Goal: Transaction & Acquisition: Register for event/course

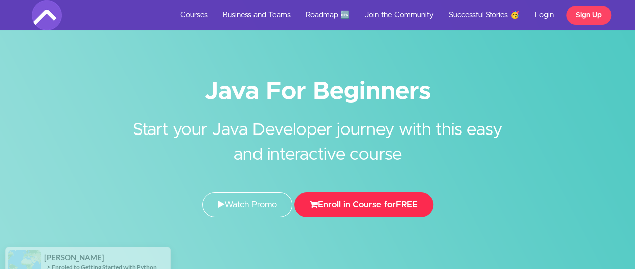
click at [389, 202] on button "Enroll in Course for FREE" at bounding box center [363, 204] width 139 height 25
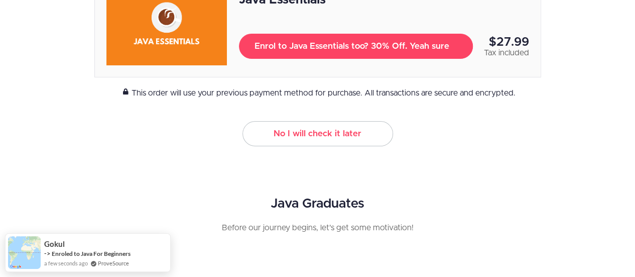
scroll to position [211, 0]
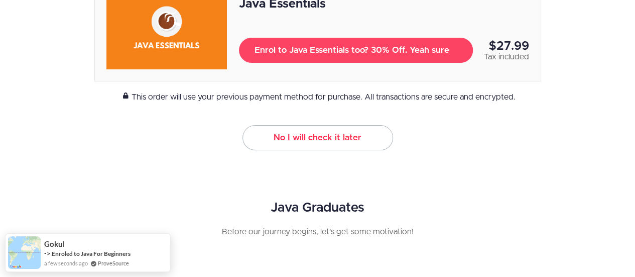
click at [299, 137] on link "No I will check it later" at bounding box center [318, 137] width 151 height 25
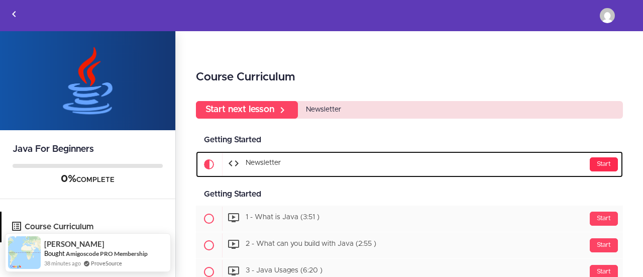
click at [597, 161] on div "Start" at bounding box center [603, 164] width 28 height 14
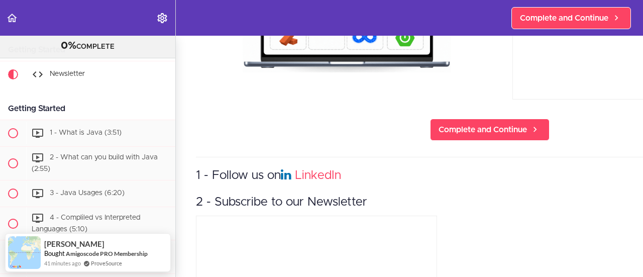
scroll to position [186, 0]
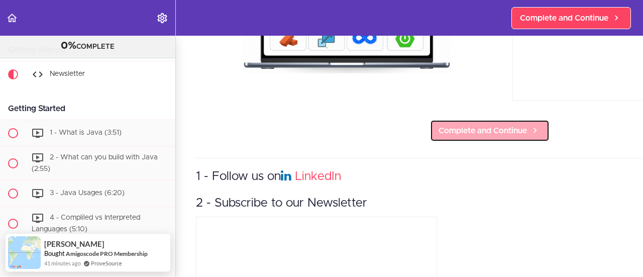
click at [455, 122] on link "Complete and Continue" at bounding box center [490, 131] width 120 height 22
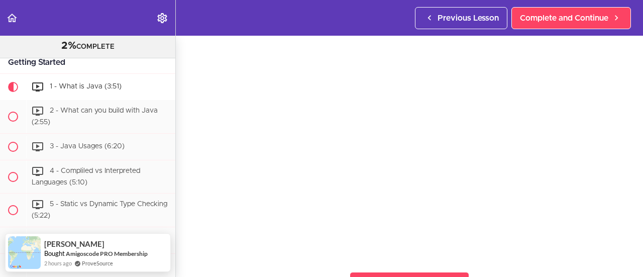
scroll to position [76, 0]
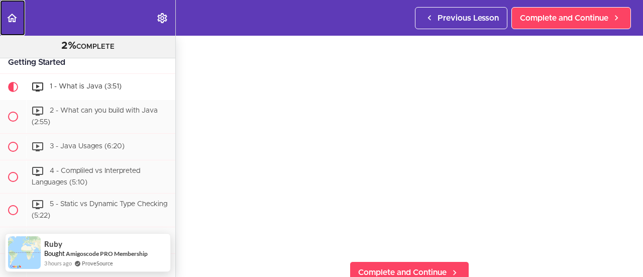
click at [16, 15] on icon "Back to course curriculum" at bounding box center [12, 18] width 12 height 12
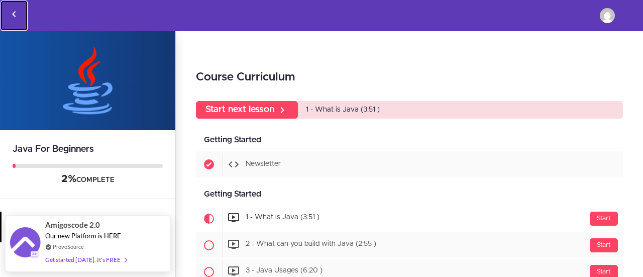
click at [14, 13] on use "Back to courses" at bounding box center [14, 14] width 4 height 6
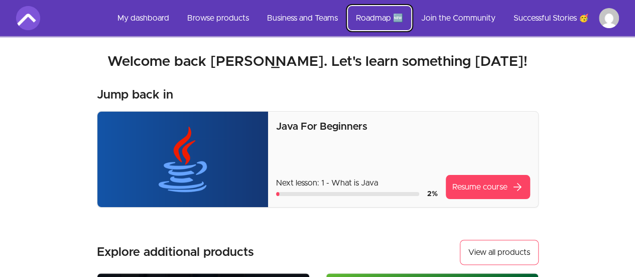
click at [382, 19] on link "Roadmap 🆕" at bounding box center [379, 18] width 63 height 24
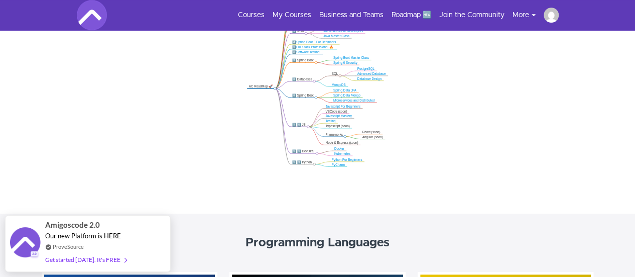
scroll to position [140, 0]
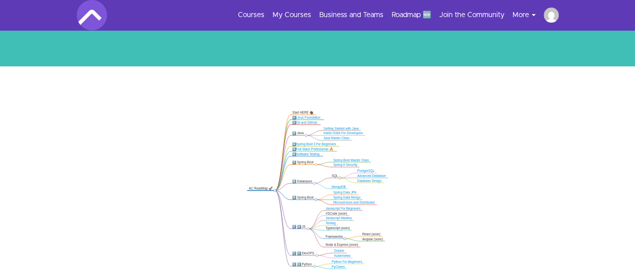
click at [92, 27] on img at bounding box center [92, 15] width 30 height 30
click at [94, 13] on img at bounding box center [92, 15] width 30 height 30
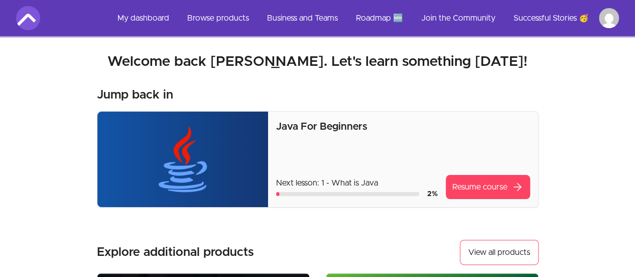
click at [27, 19] on img at bounding box center [28, 18] width 24 height 24
click at [211, 22] on link "Browse products" at bounding box center [218, 18] width 78 height 24
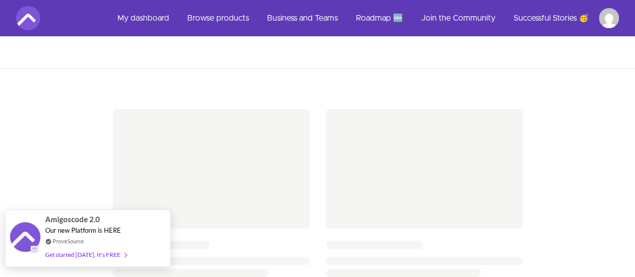
click at [101, 254] on div "Get started today. It's FREE" at bounding box center [85, 255] width 81 height 12
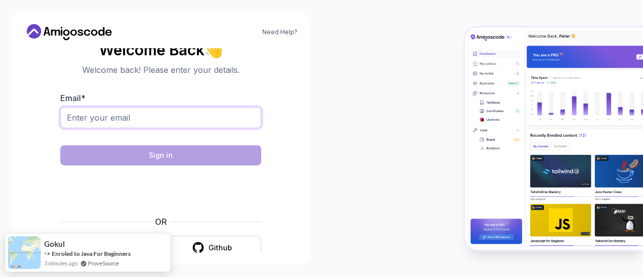
click at [223, 115] on input "Email *" at bounding box center [160, 117] width 201 height 21
type input "[EMAIL_ADDRESS][DOMAIN_NAME]"
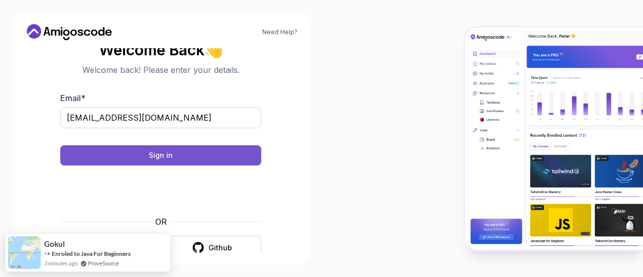
click at [207, 160] on button "Sign in" at bounding box center [160, 155] width 201 height 20
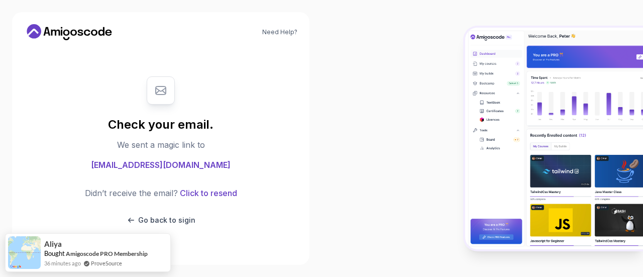
click at [450, 66] on body "Need Help? Check your email. We sent a magic link to [EMAIL_ADDRESS][DOMAIN_NAM…" at bounding box center [321, 138] width 643 height 277
click at [162, 217] on p "Go back to sigin" at bounding box center [166, 220] width 57 height 10
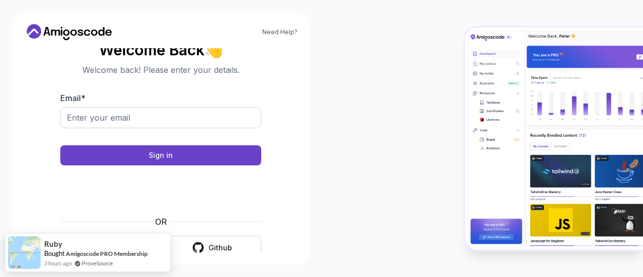
drag, startPoint x: 389, startPoint y: 94, endPoint x: 208, endPoint y: 236, distance: 229.9
click at [368, 276] on html "Need Help? Welcome Back 👋 Welcome back! Please enter your details. Email * Sign…" at bounding box center [321, 138] width 643 height 277
click at [40, 192] on section "Welcome Back 👋 Welcome back! Please enter your details. Email * Sign in OR Goog…" at bounding box center [160, 150] width 273 height 237
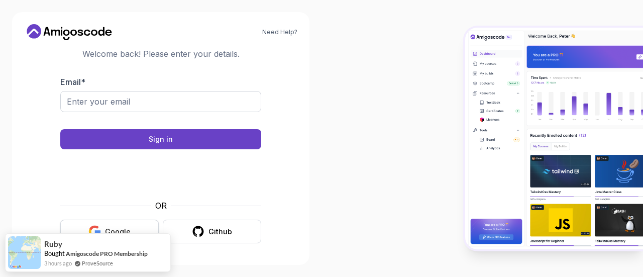
click at [85, 223] on button "Google" at bounding box center [109, 231] width 98 height 24
